Goal: Information Seeking & Learning: Learn about a topic

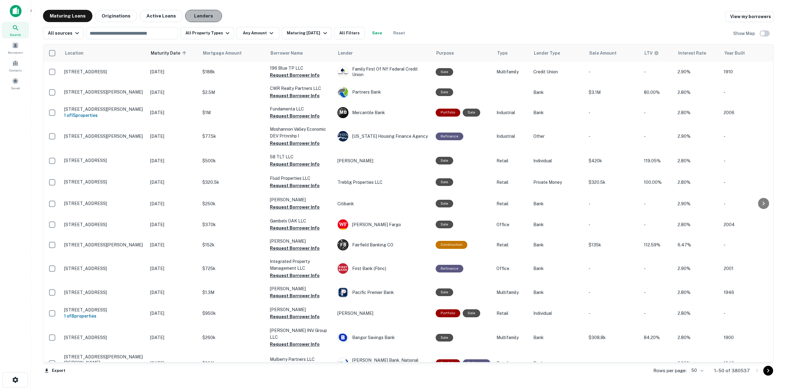
click at [204, 15] on button "Lenders" at bounding box center [203, 16] width 37 height 12
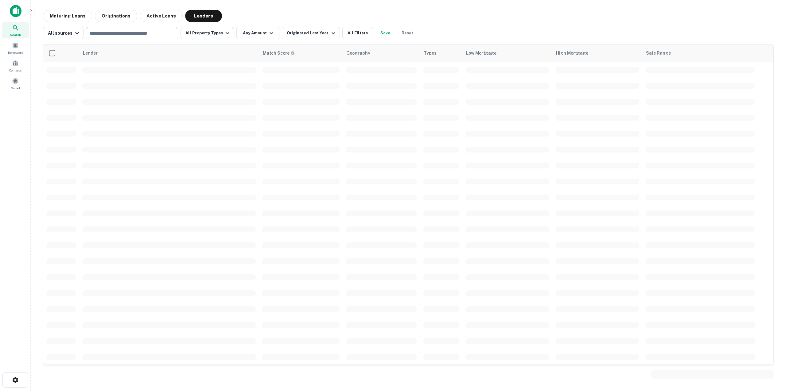
click at [132, 35] on input "text" at bounding box center [131, 33] width 87 height 9
type input "*********"
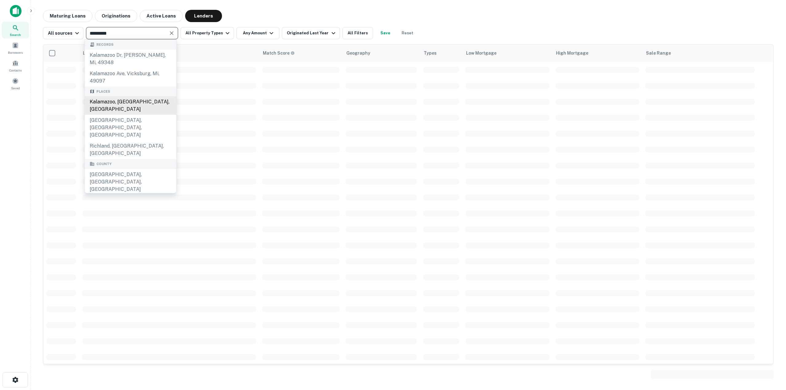
click at [125, 100] on div "Kalamazoo, [GEOGRAPHIC_DATA], [GEOGRAPHIC_DATA]" at bounding box center [130, 105] width 91 height 18
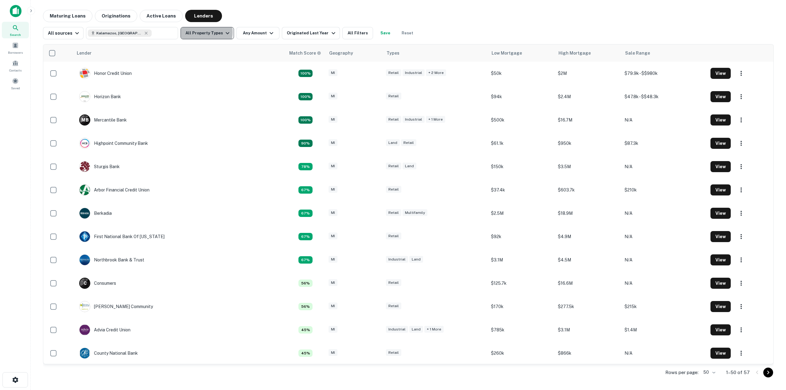
click at [202, 32] on button "All Property Types" at bounding box center [207, 33] width 53 height 12
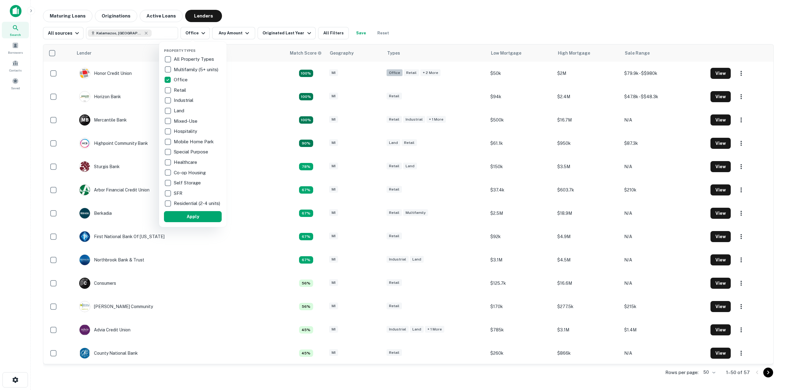
click at [328, 29] on div at bounding box center [393, 195] width 786 height 390
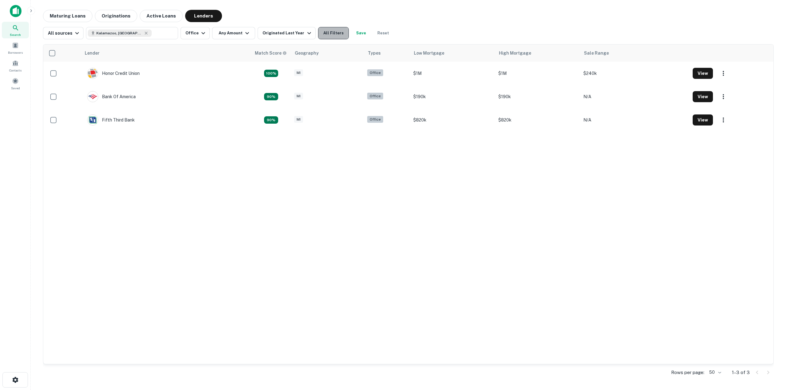
click at [336, 36] on button "All Filters" at bounding box center [333, 33] width 31 height 12
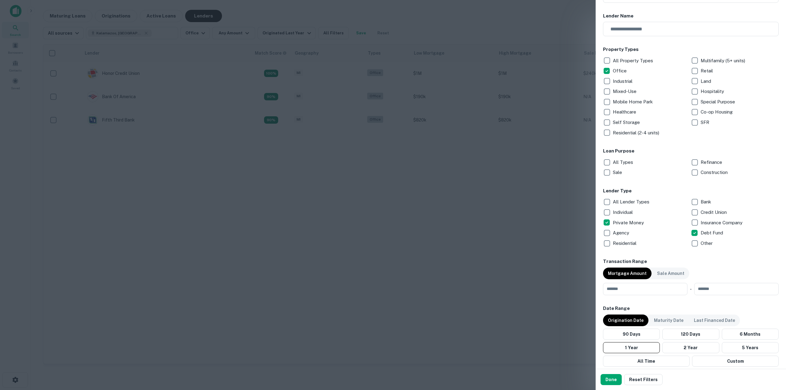
scroll to position [123, 0]
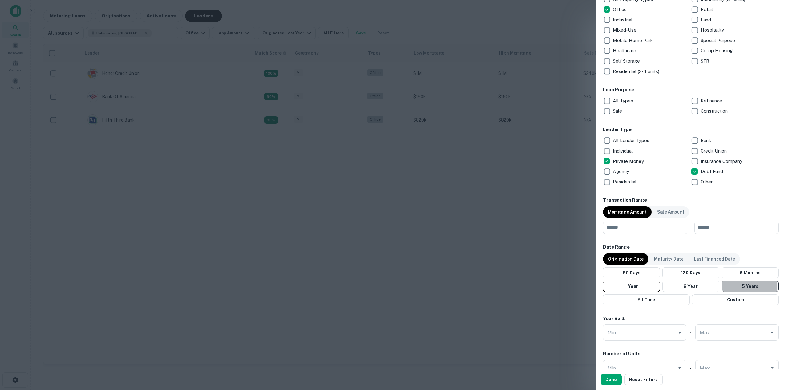
click at [738, 286] on button "5 Years" at bounding box center [750, 286] width 57 height 11
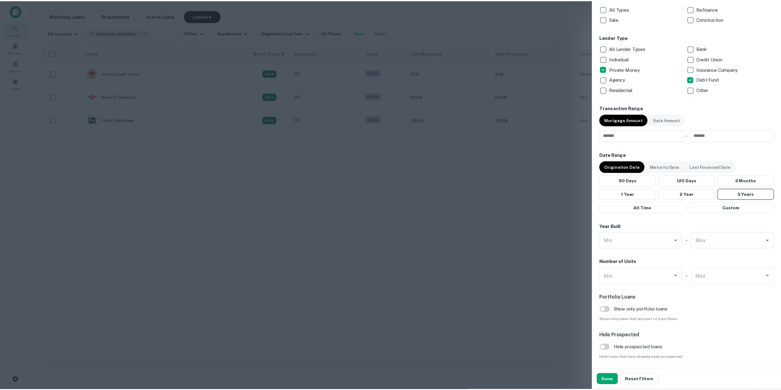
scroll to position [236, 0]
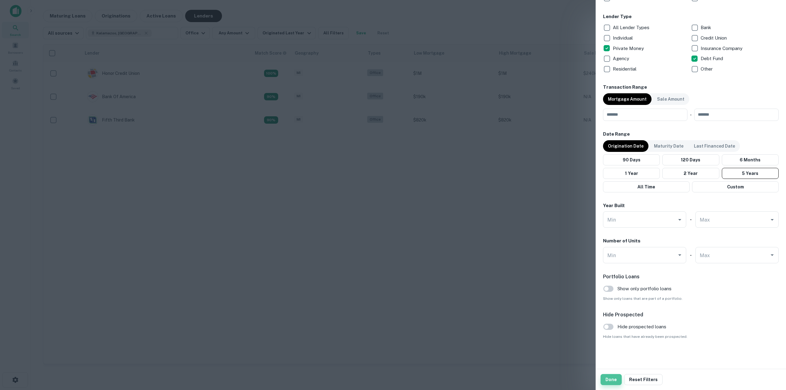
click at [609, 380] on button "Done" at bounding box center [610, 379] width 21 height 11
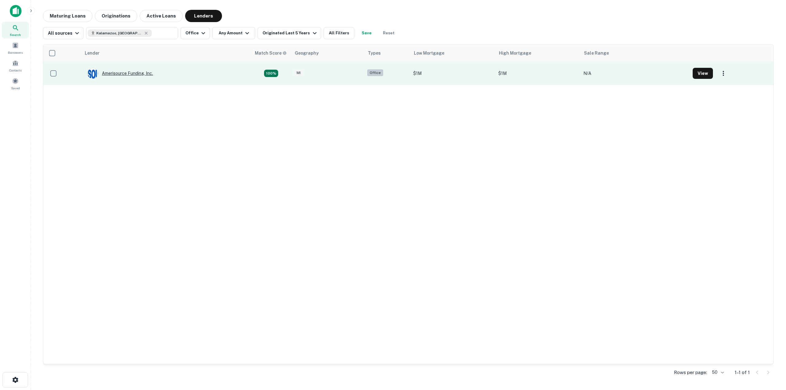
click at [135, 71] on div "Amerisource Funding, Inc." at bounding box center [120, 73] width 66 height 11
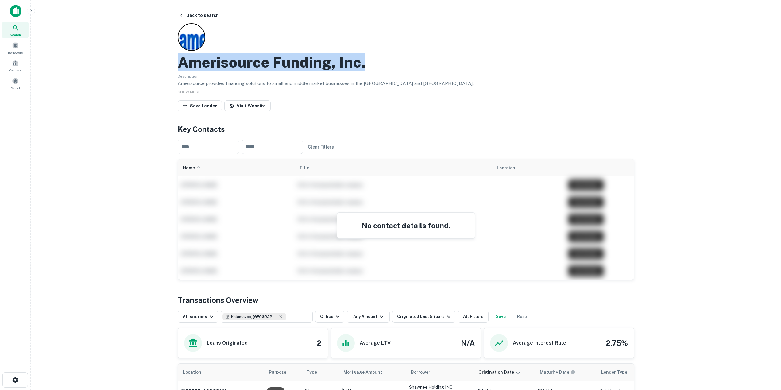
drag, startPoint x: 369, startPoint y: 62, endPoint x: 179, endPoint y: 66, distance: 189.5
click at [179, 66] on div "Amerisource Funding, Inc." at bounding box center [406, 62] width 457 height 18
